Goal: Task Accomplishment & Management: Manage account settings

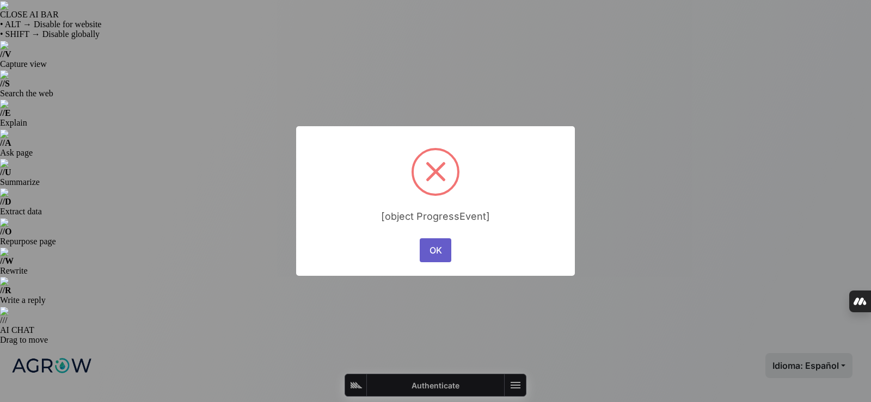
click at [436, 258] on button "OK" at bounding box center [436, 251] width 32 height 24
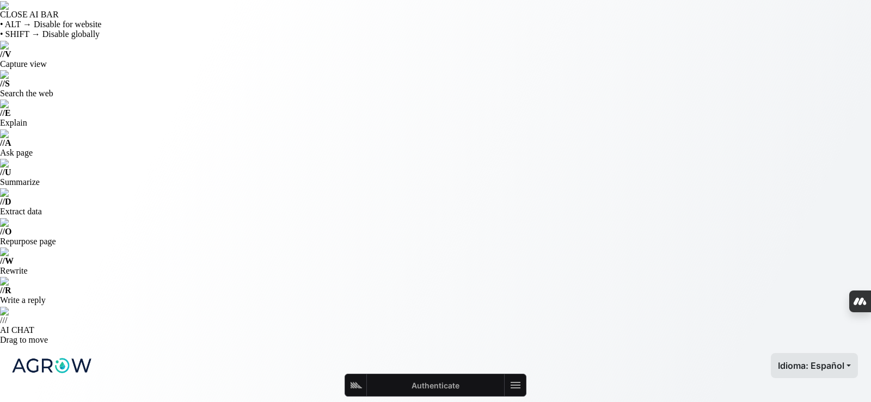
paste input "[PERSON_NAME][EMAIL_ADDRESS][PERSON_NAME][DOMAIN_NAME]"
type input "[PERSON_NAME][EMAIL_ADDRESS][PERSON_NAME][DOMAIN_NAME]"
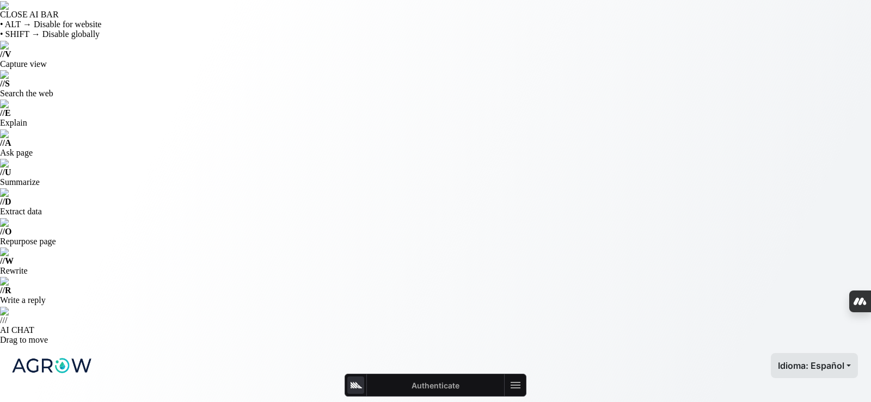
click at [362, 388] on icon "Authenticate the PostHog Toolbar" at bounding box center [356, 385] width 11 height 7
